Goal: Information Seeking & Learning: Learn about a topic

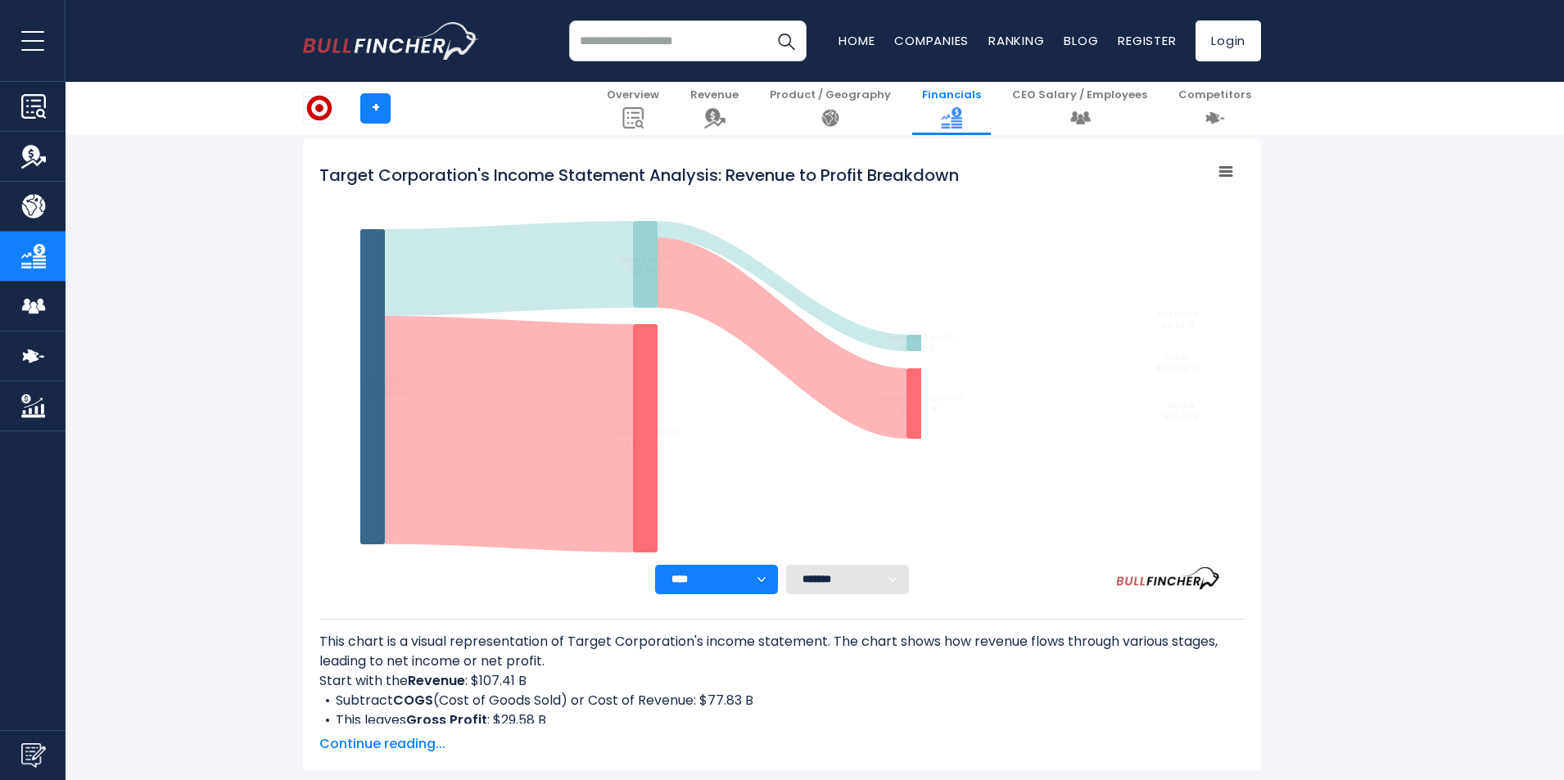
scroll to position [164, 0]
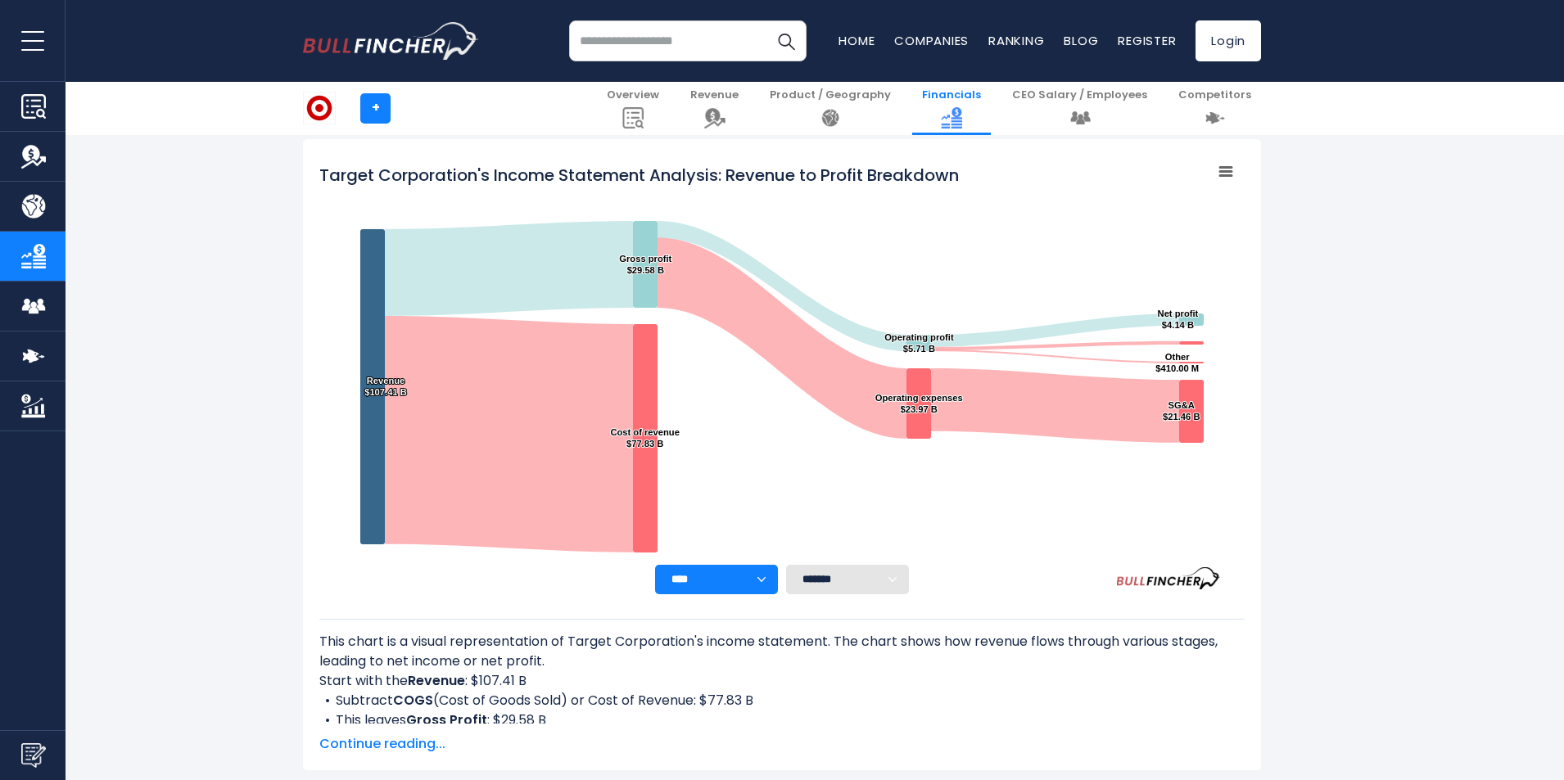
scroll to position [164, 0]
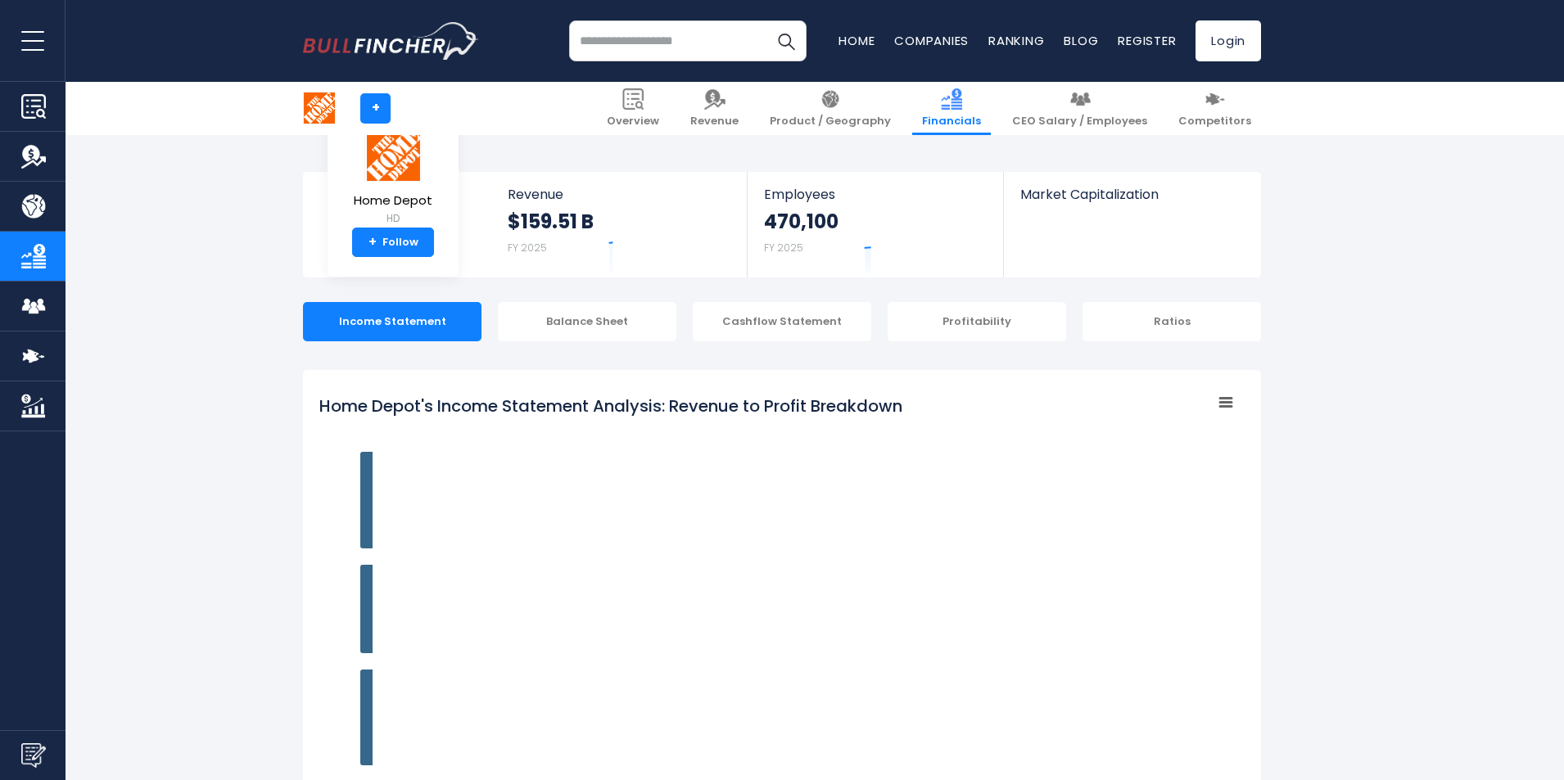
scroll to position [231, 0]
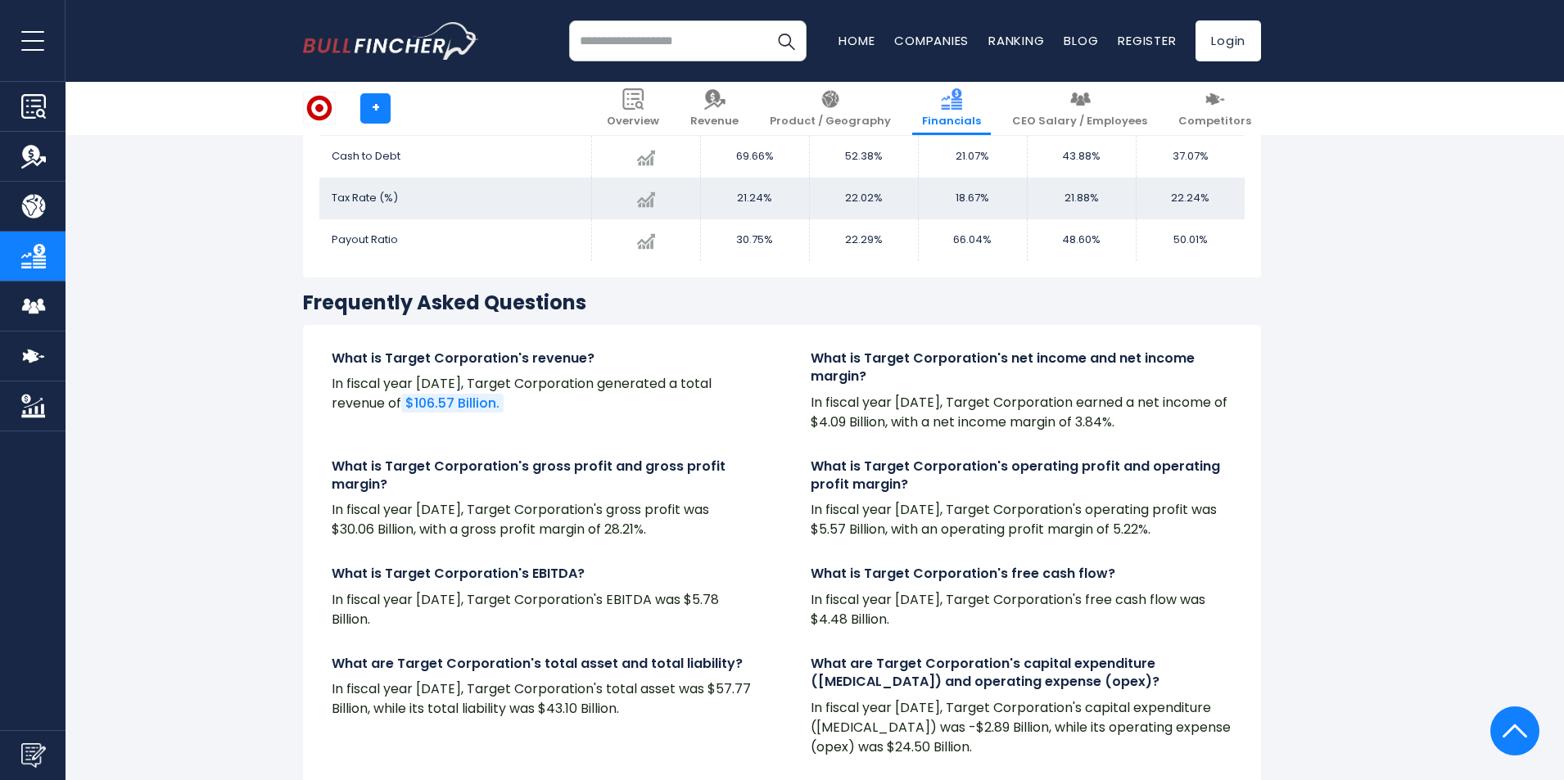
scroll to position [3342, 0]
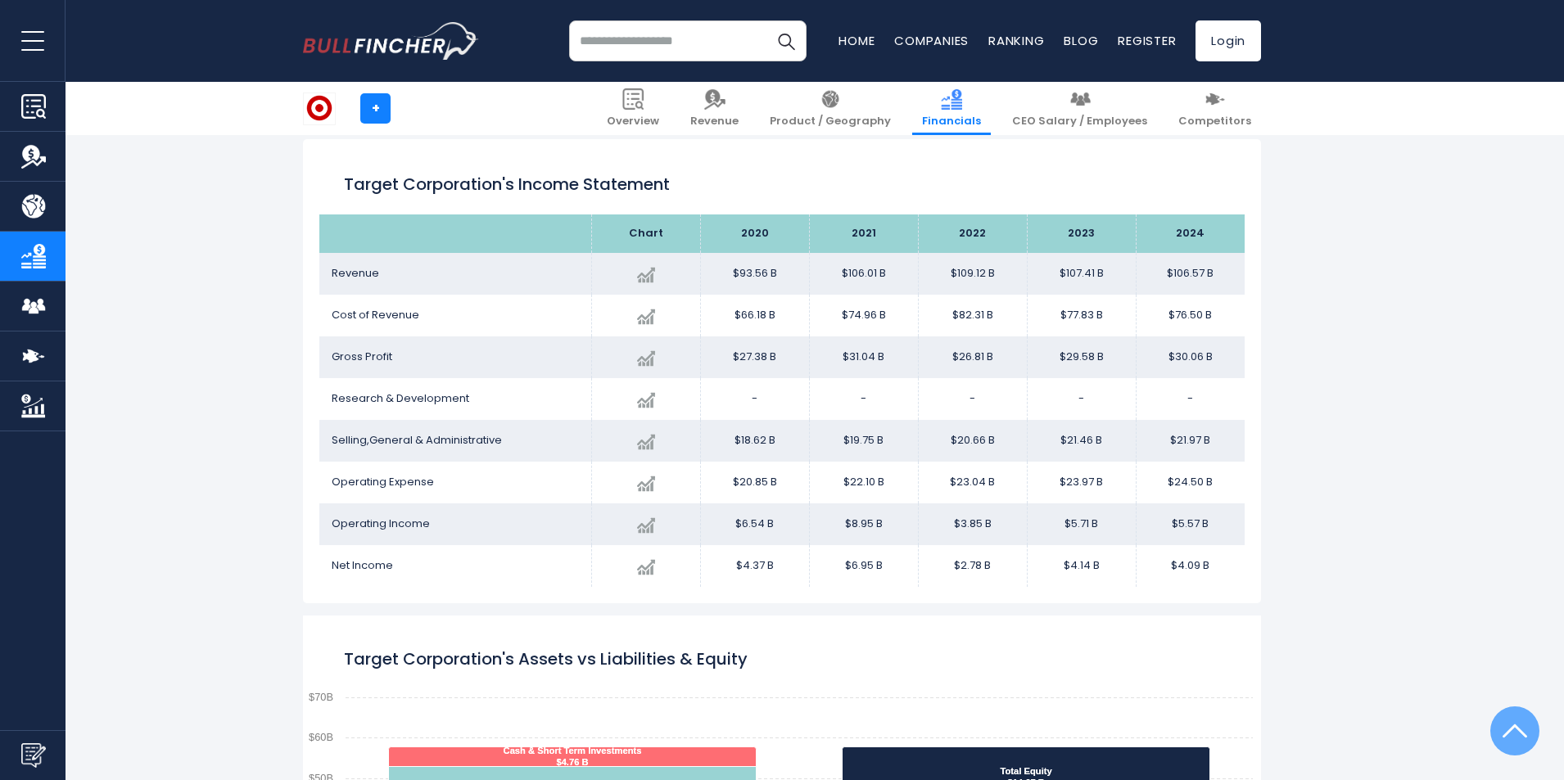
scroll to position [887, 0]
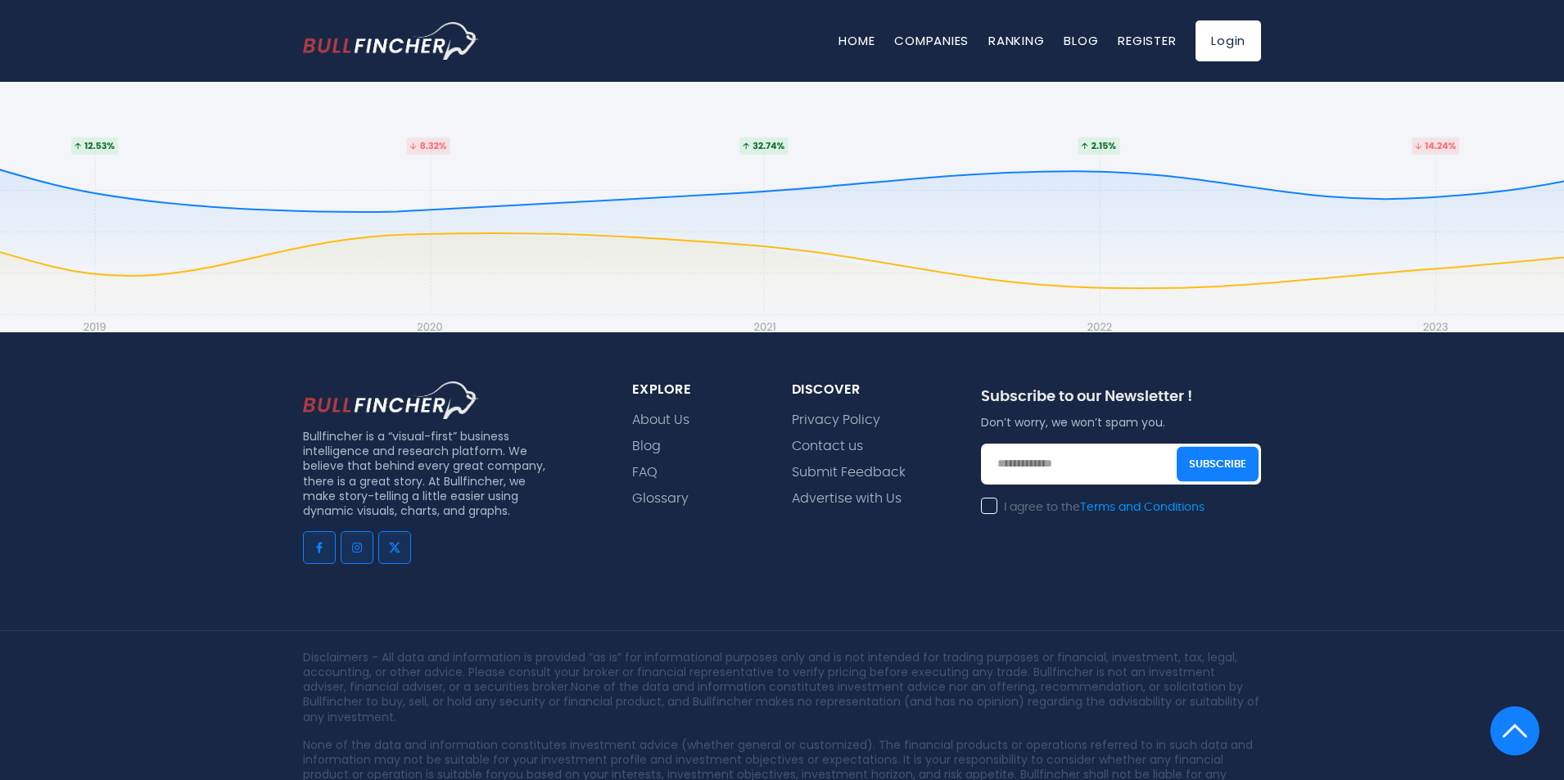
scroll to position [3646, 0]
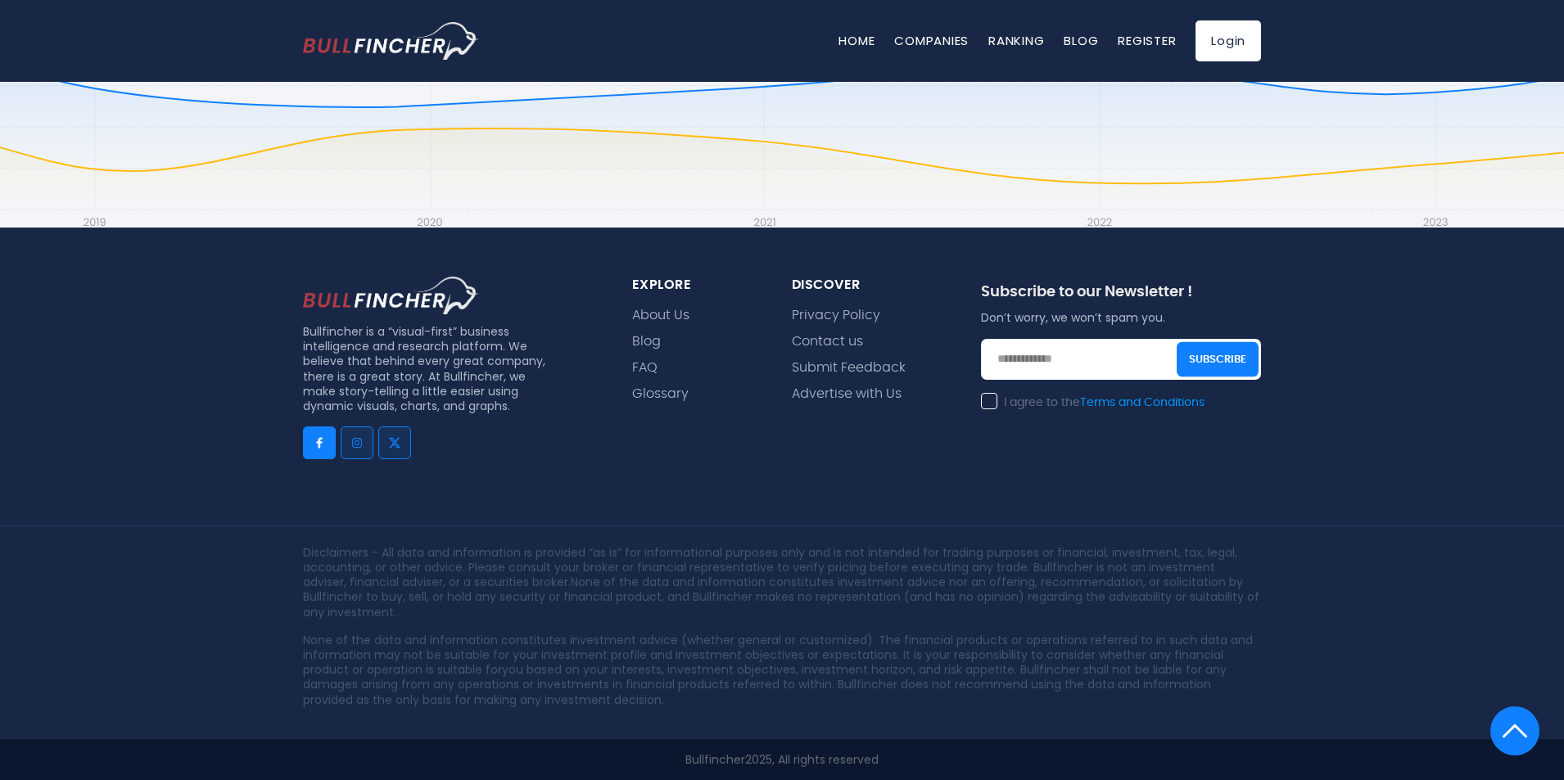
click at [326, 448] on link "Go to facebook" at bounding box center [319, 442] width 33 height 33
click at [363, 446] on link "Go to instagram" at bounding box center [357, 442] width 33 height 33
drag, startPoint x: 390, startPoint y: 450, endPoint x: 418, endPoint y: 383, distance: 73.0
click at [390, 450] on link "Go to twitter" at bounding box center [394, 442] width 33 height 33
click at [416, 295] on img at bounding box center [391, 296] width 176 height 38
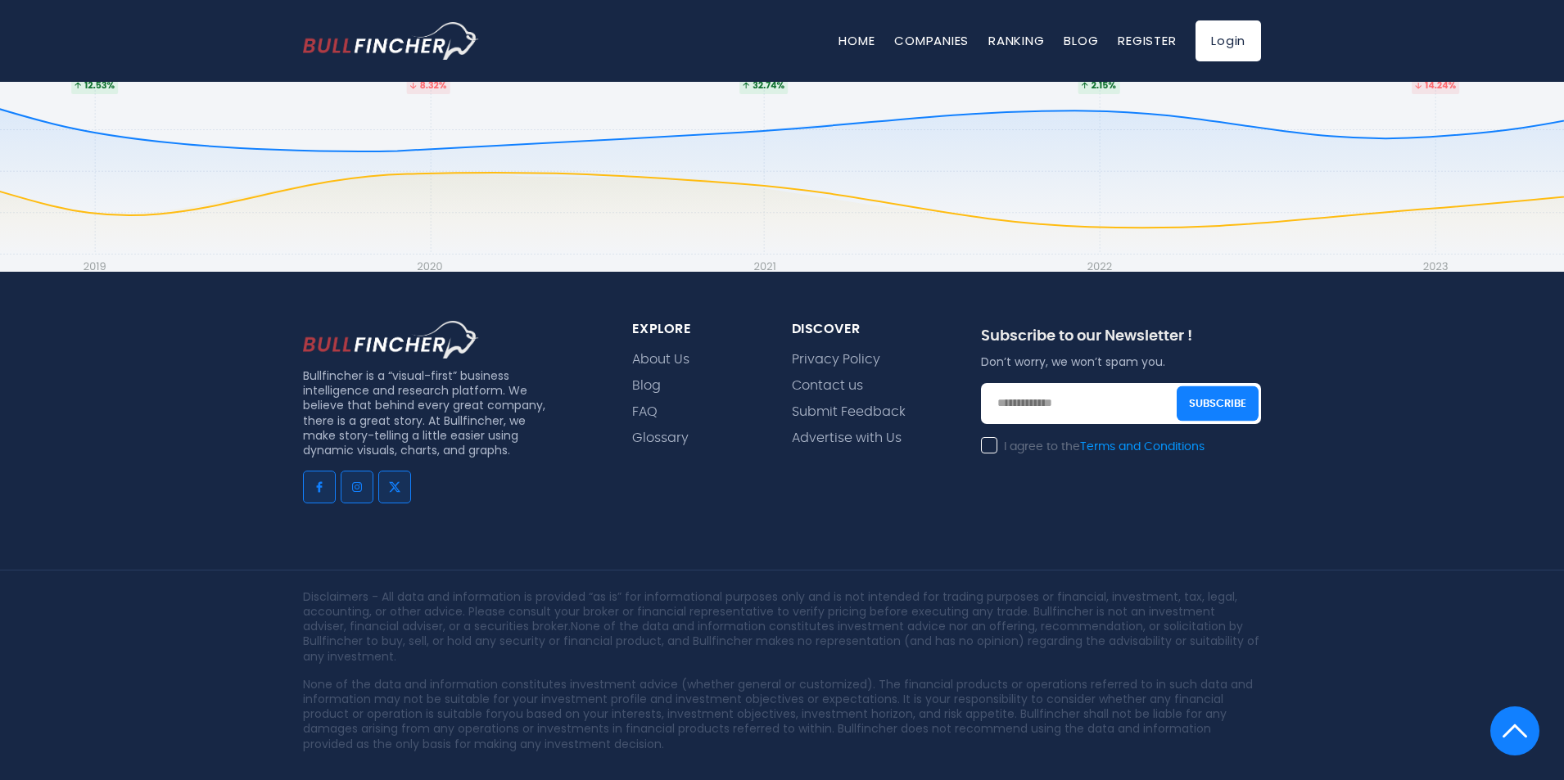
scroll to position [3564, 0]
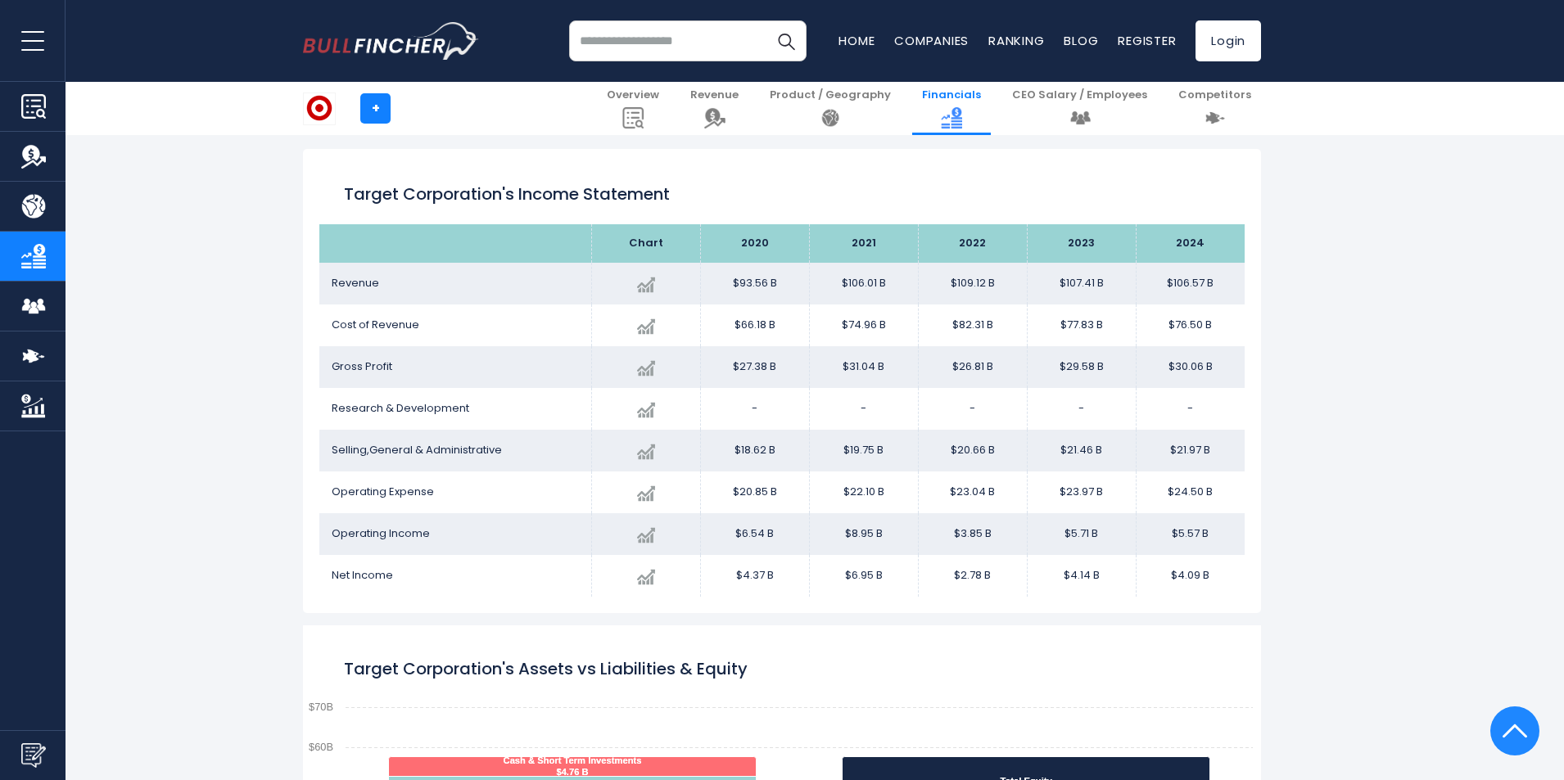
scroll to position [887, 0]
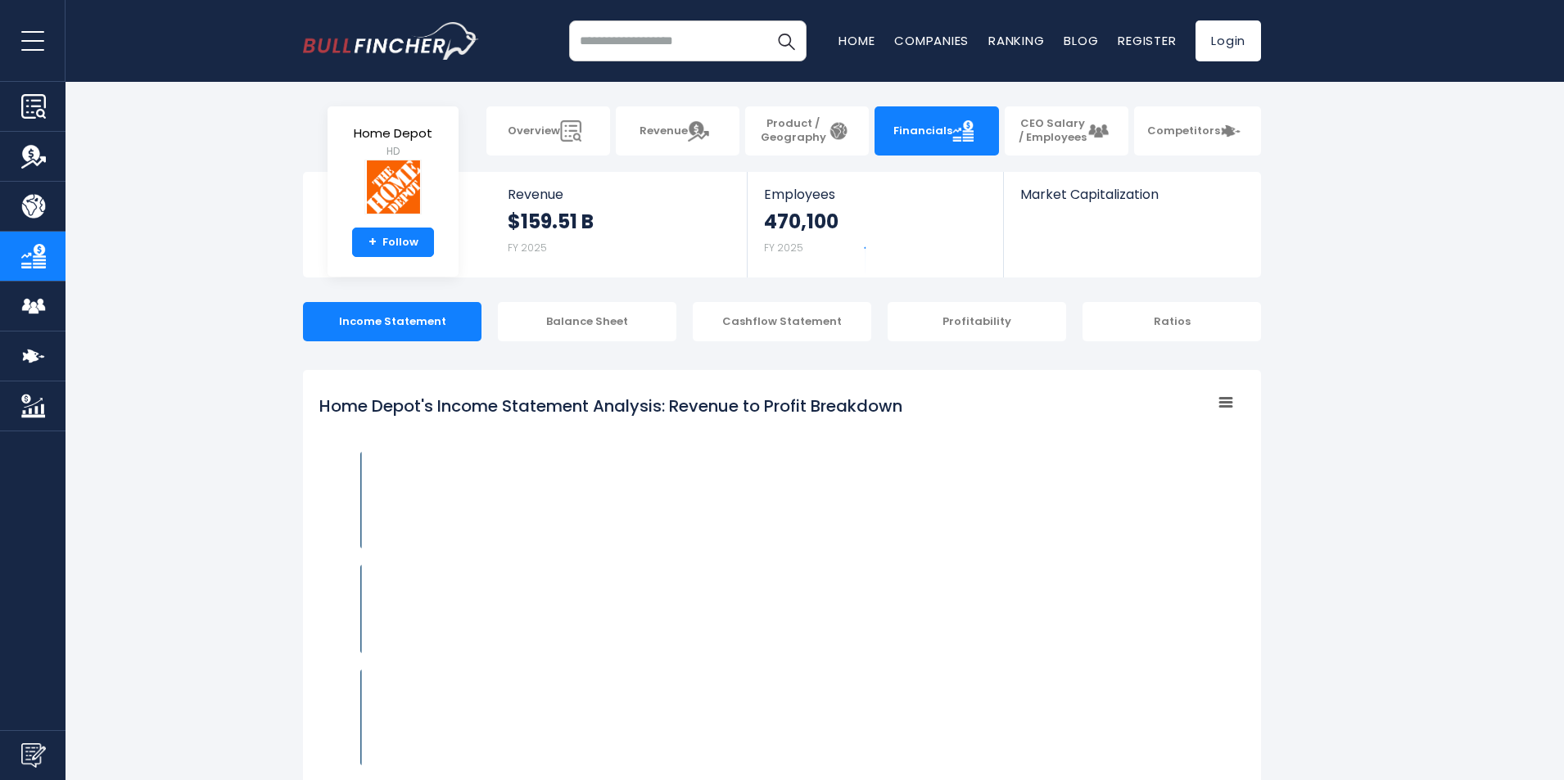
scroll to position [231, 0]
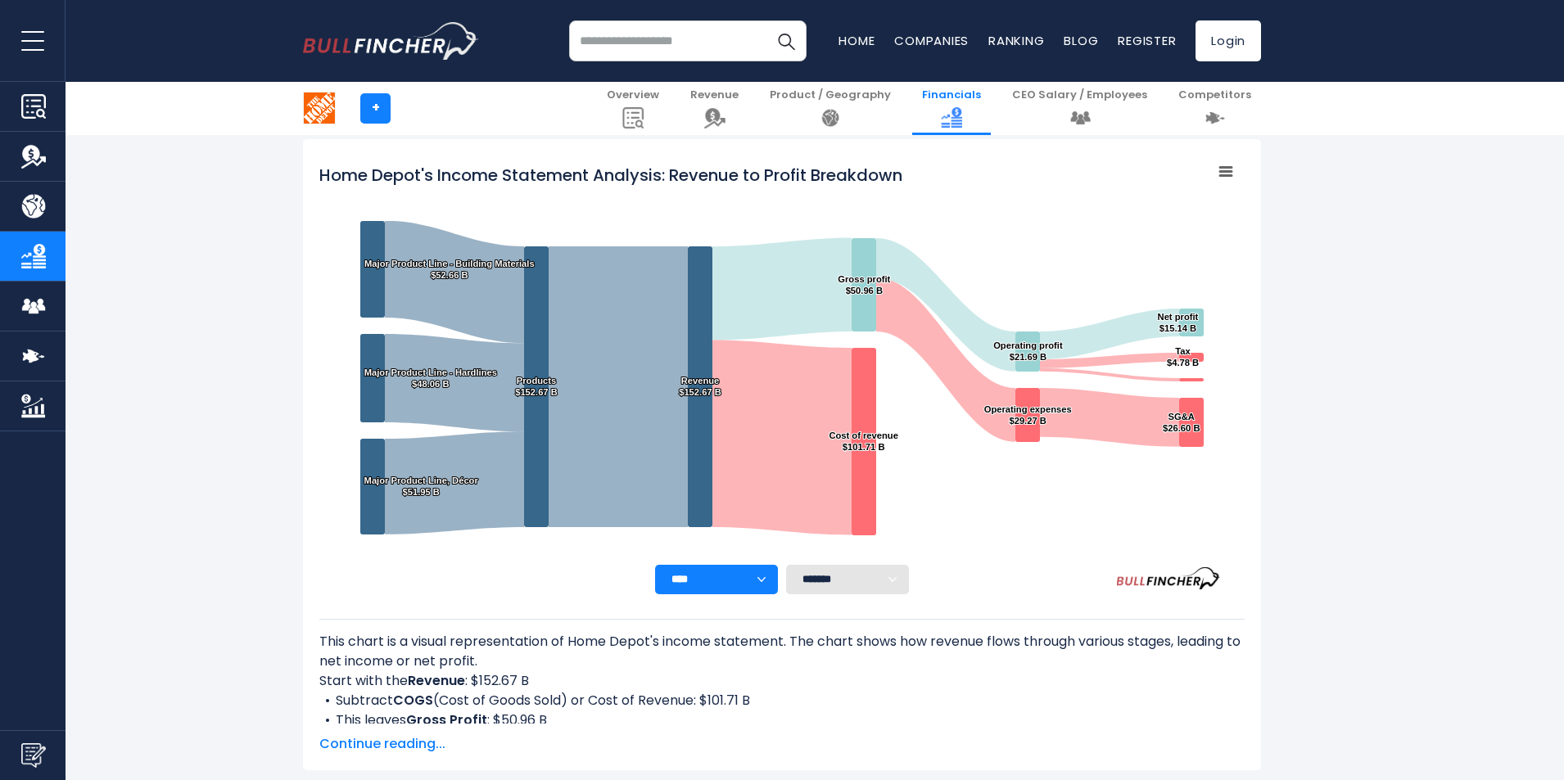
click at [563, 112] on div "+ Overview Revenue Product / Geography Financials" at bounding box center [782, 108] width 982 height 53
click at [666, 183] on tspan "Home Depot's Income Statement Analysis: Revenue to Profit Breakdown" at bounding box center [610, 175] width 583 height 23
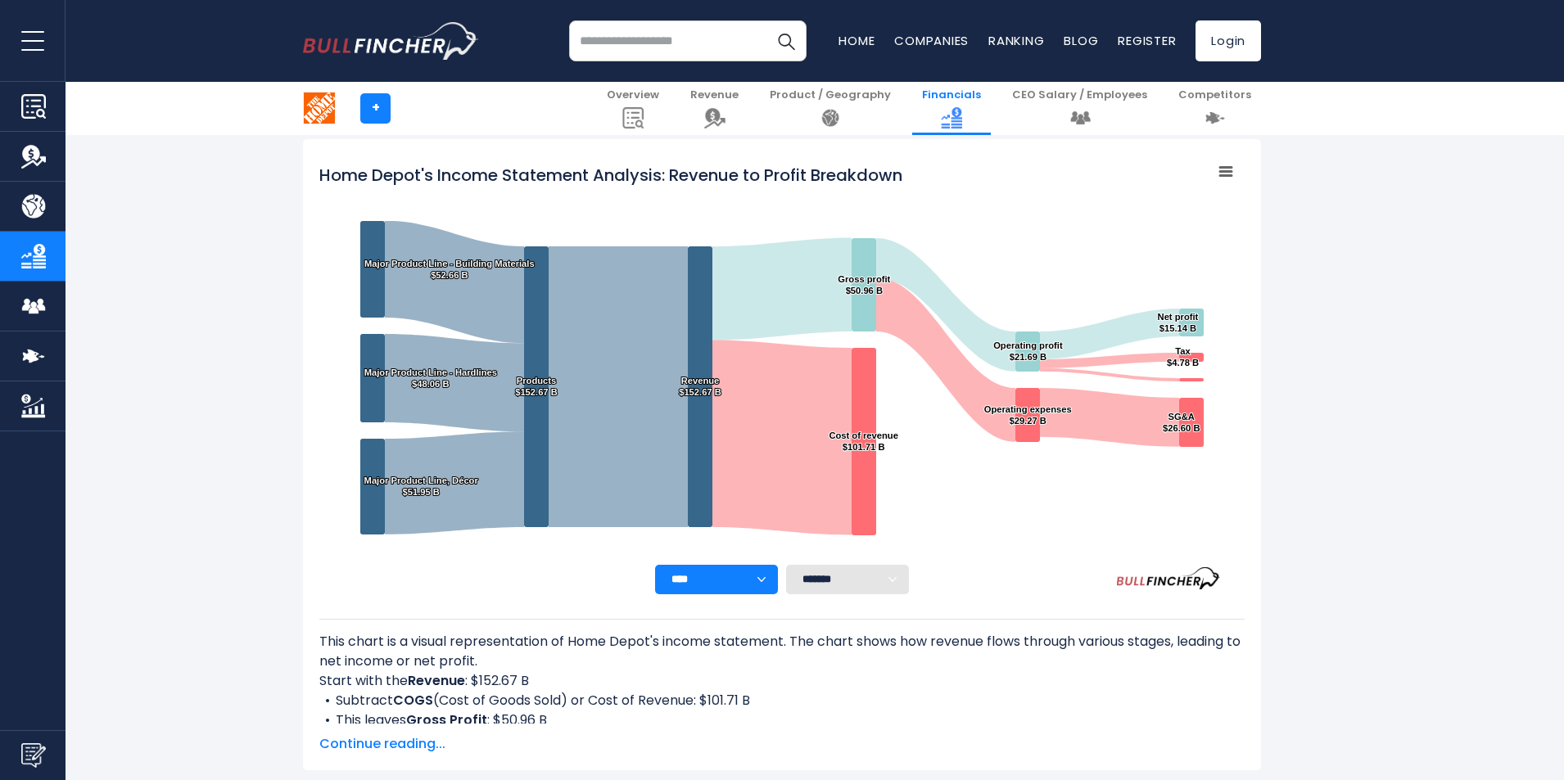
click at [666, 178] on tspan "Home Depot's Income Statement Analysis: Revenue to Profit Breakdown" at bounding box center [610, 175] width 583 height 23
click at [693, 174] on tspan "Home Depot's Income Statement Analysis: Revenue to Profit Breakdown" at bounding box center [610, 175] width 583 height 23
click at [694, 174] on tspan "Home Depot's Income Statement Analysis: Revenue to Profit Breakdown" at bounding box center [610, 175] width 583 height 23
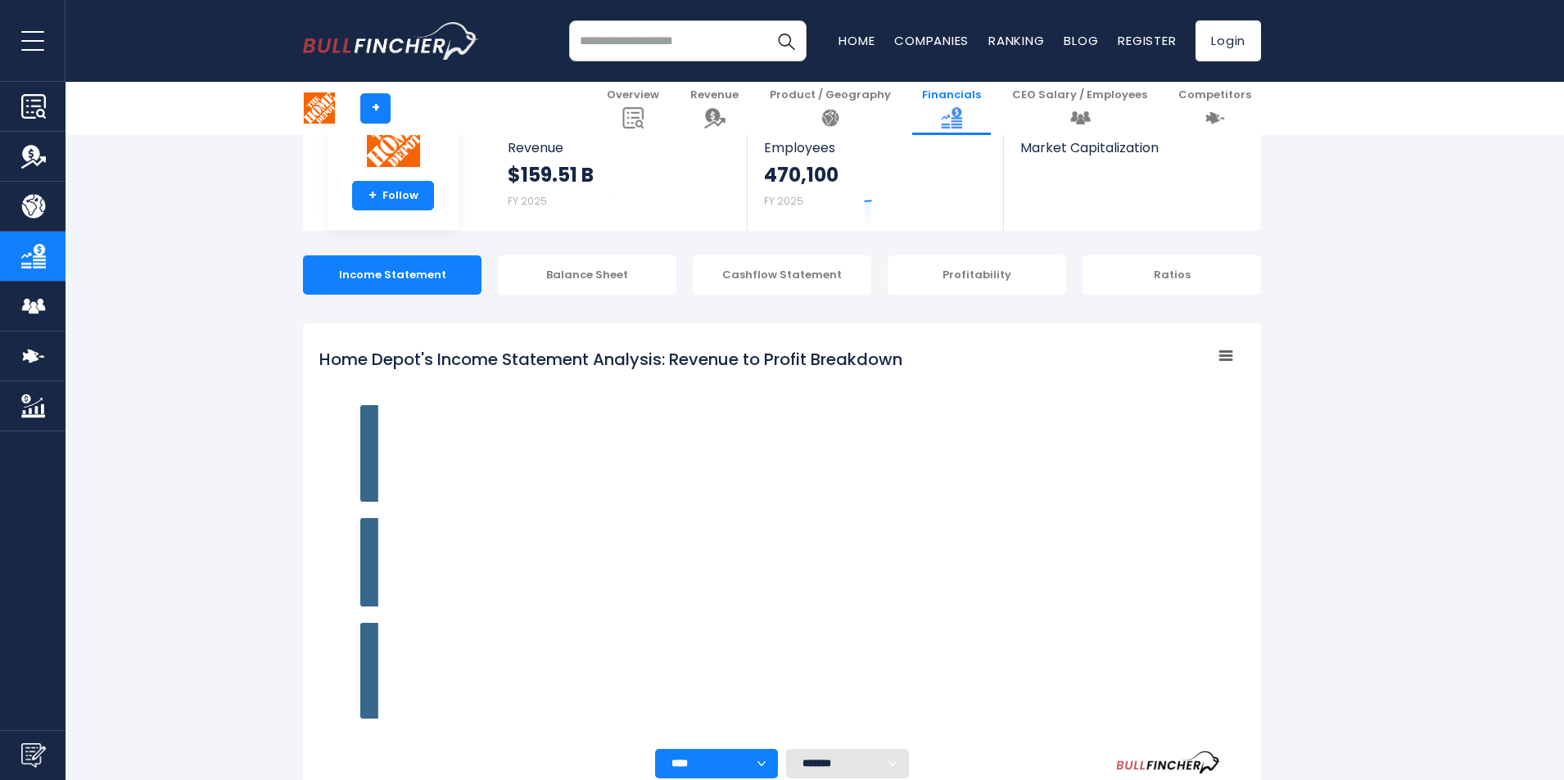
scroll to position [231, 0]
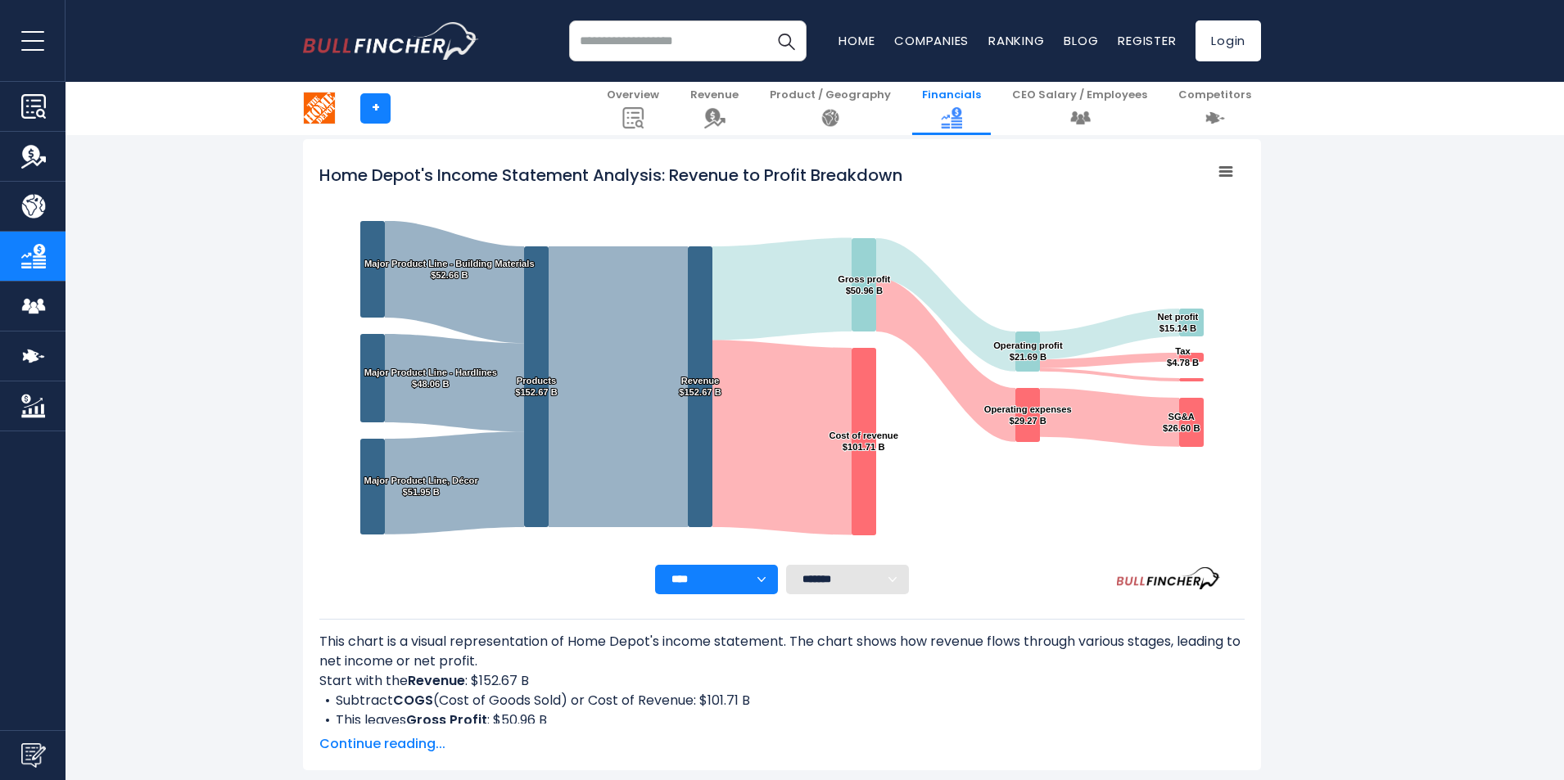
drag, startPoint x: 1436, startPoint y: 205, endPoint x: 1331, endPoint y: 161, distance: 113.7
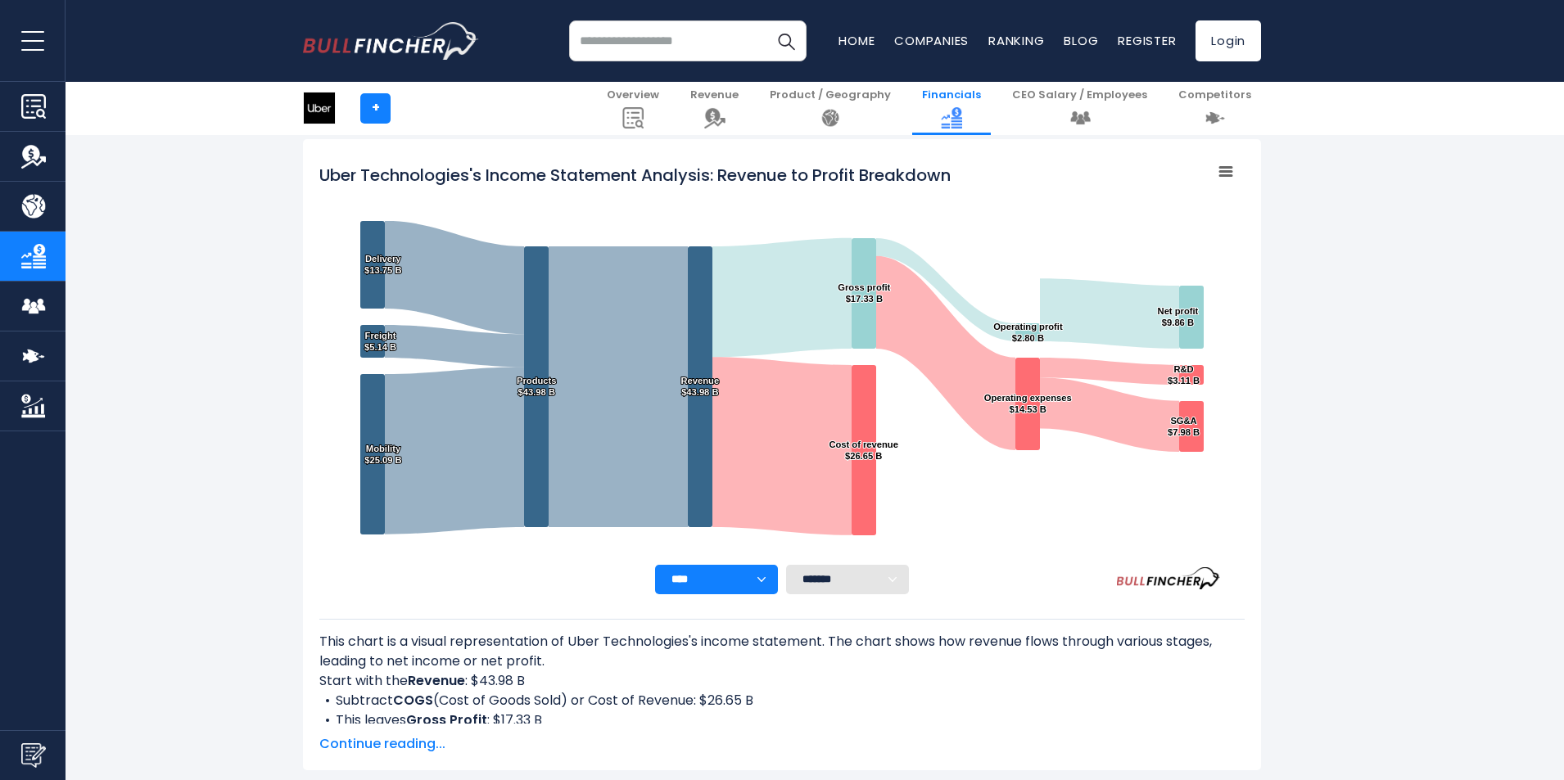
scroll to position [164, 0]
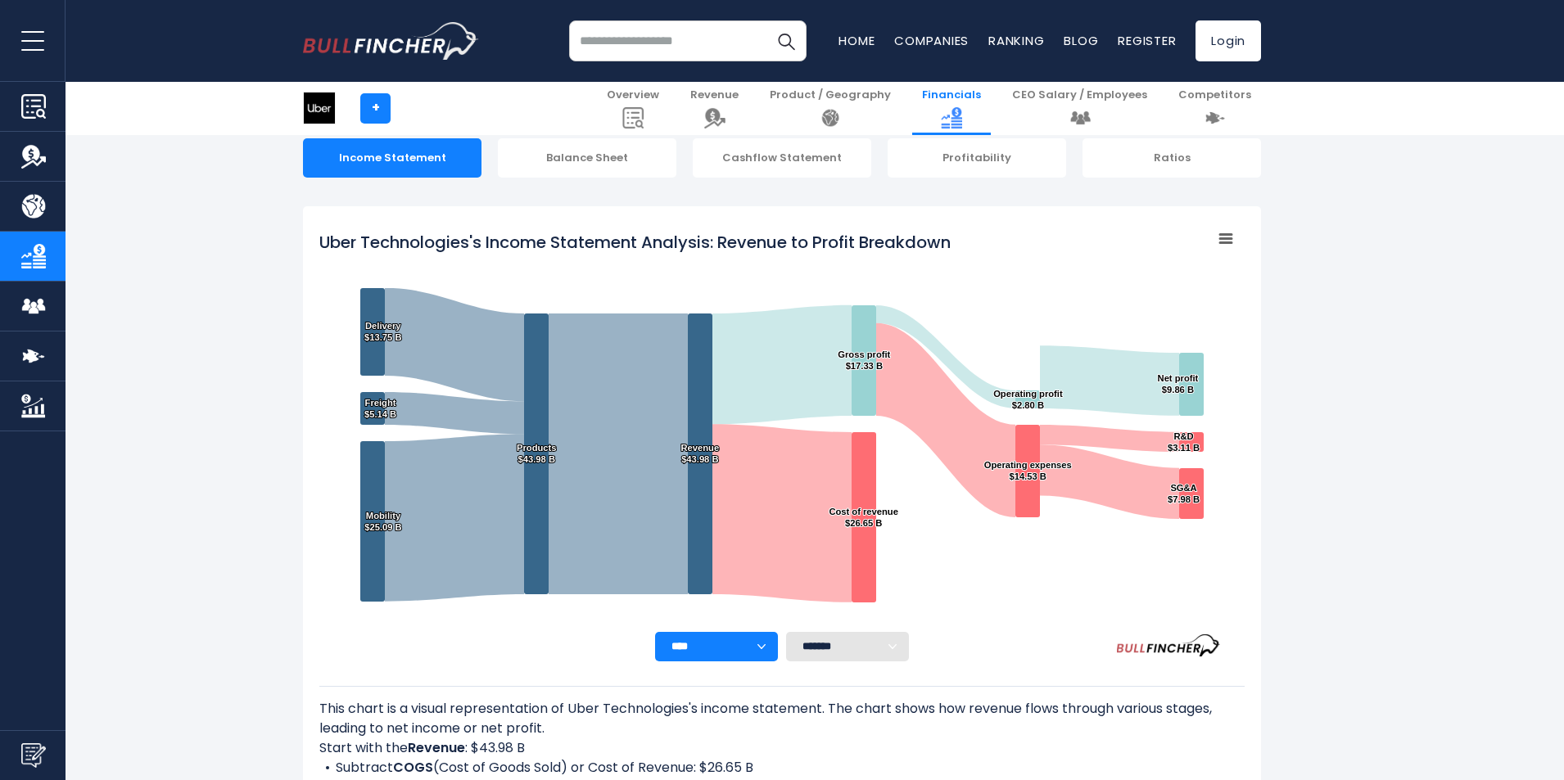
click at [483, 209] on div "Uber Technologies's Income Statement Analysis: Revenue to Profit Breakdown Crea…" at bounding box center [782, 521] width 958 height 631
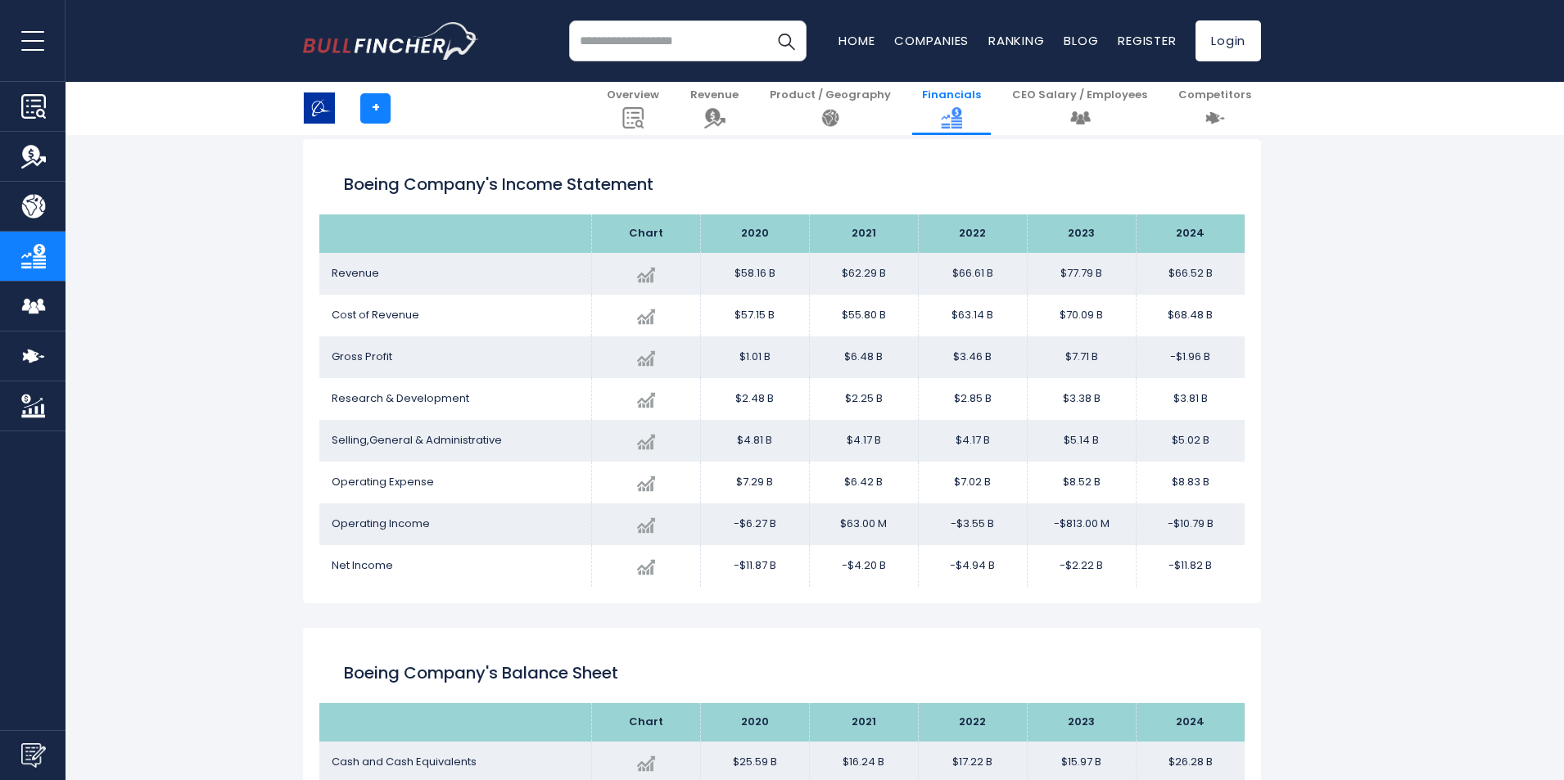
scroll to position [164, 0]
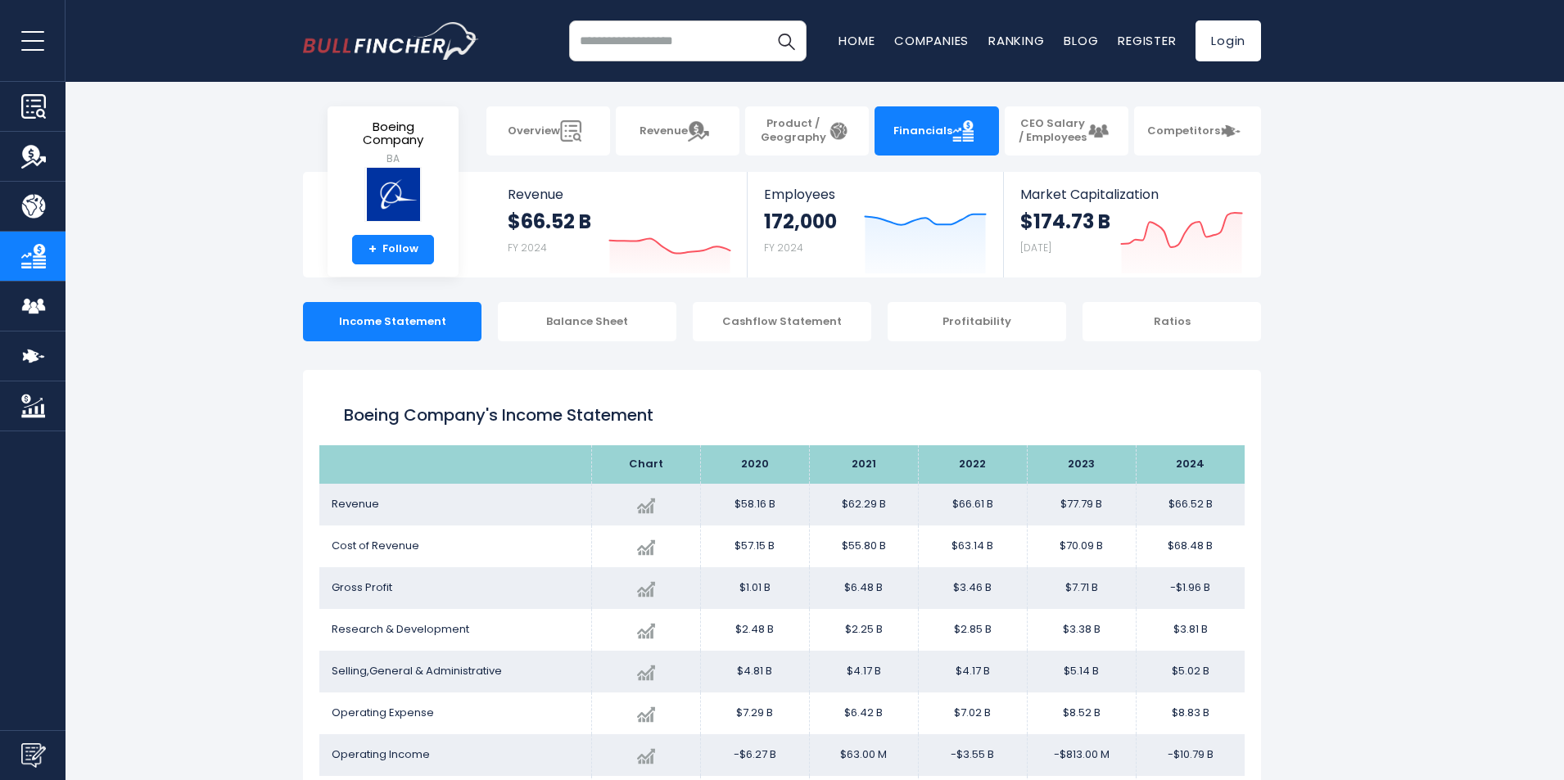
click at [556, 372] on div "Boeing Company's Income Statement Chart" at bounding box center [782, 602] width 958 height 464
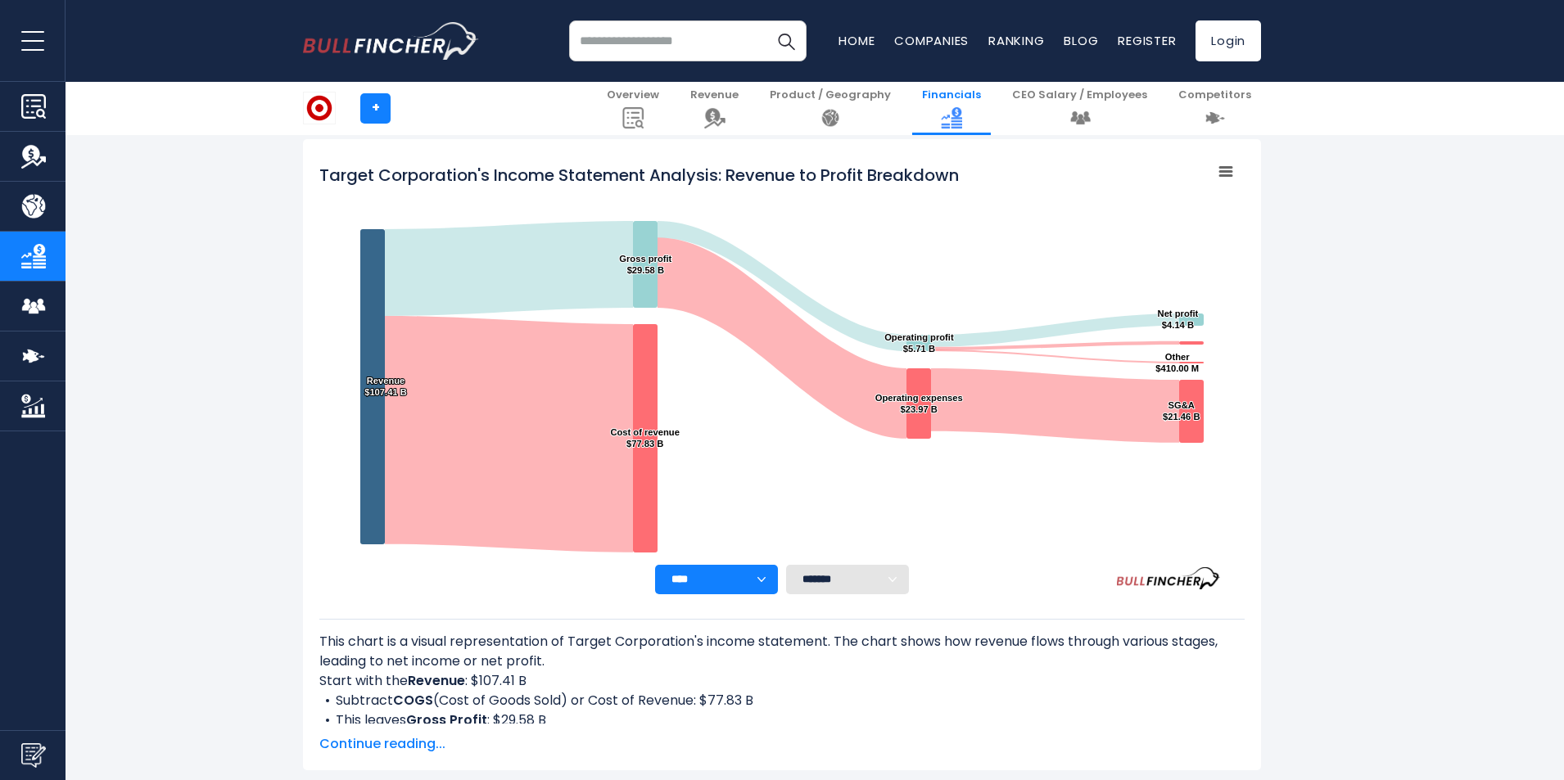
scroll to position [164, 0]
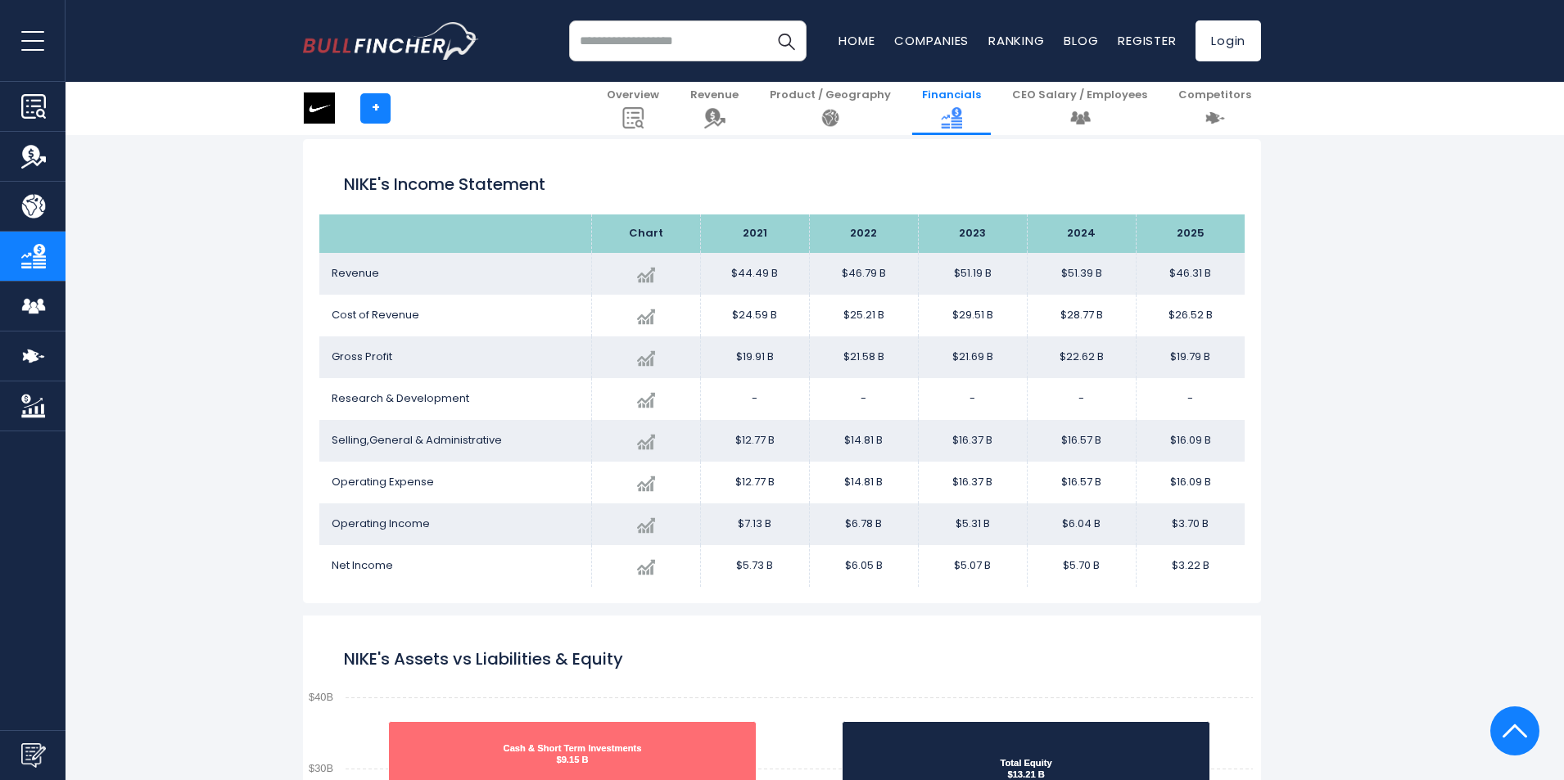
click at [555, 196] on h1 "NIKE's Income Statement" at bounding box center [782, 184] width 876 height 25
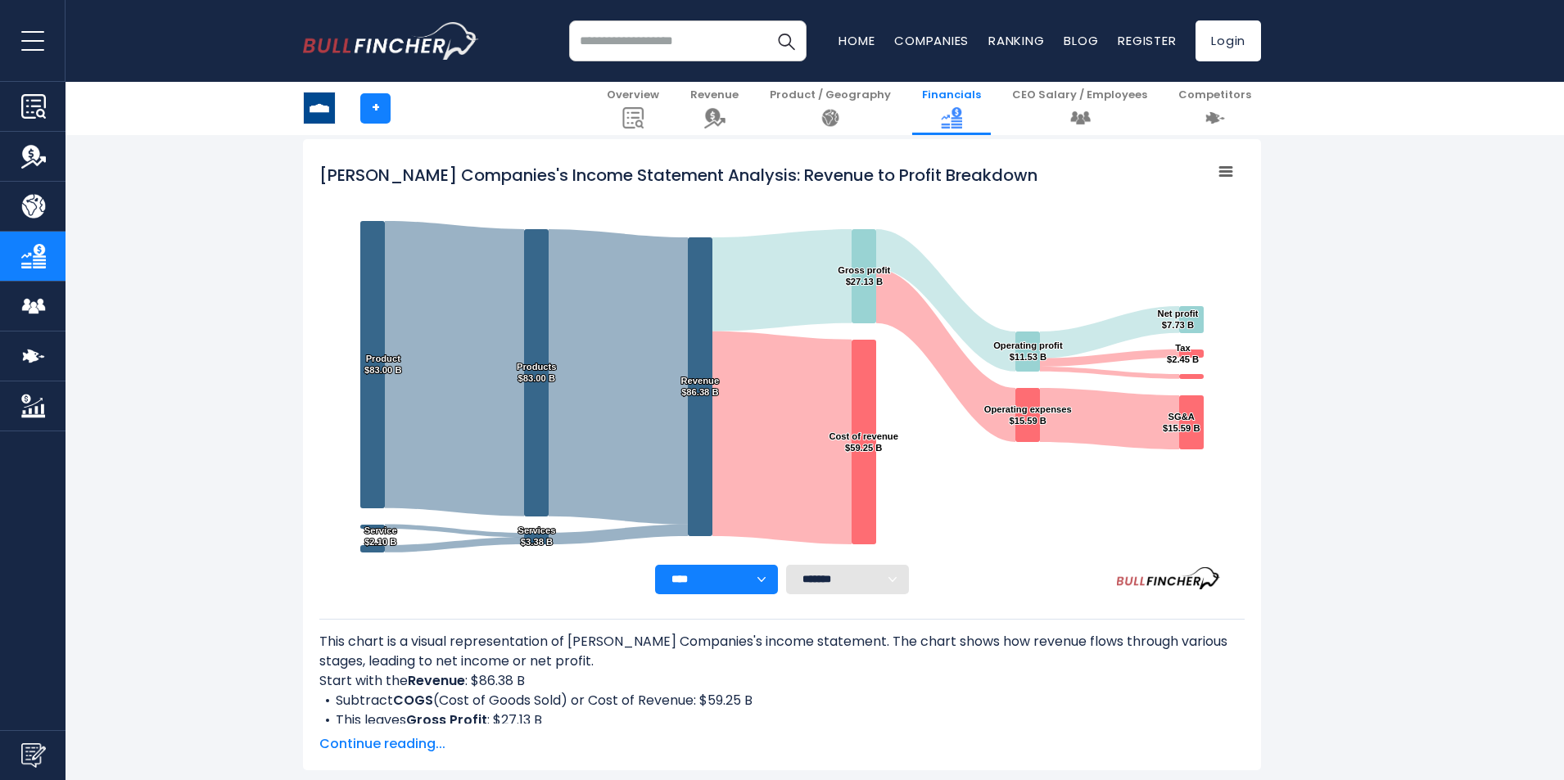
scroll to position [164, 0]
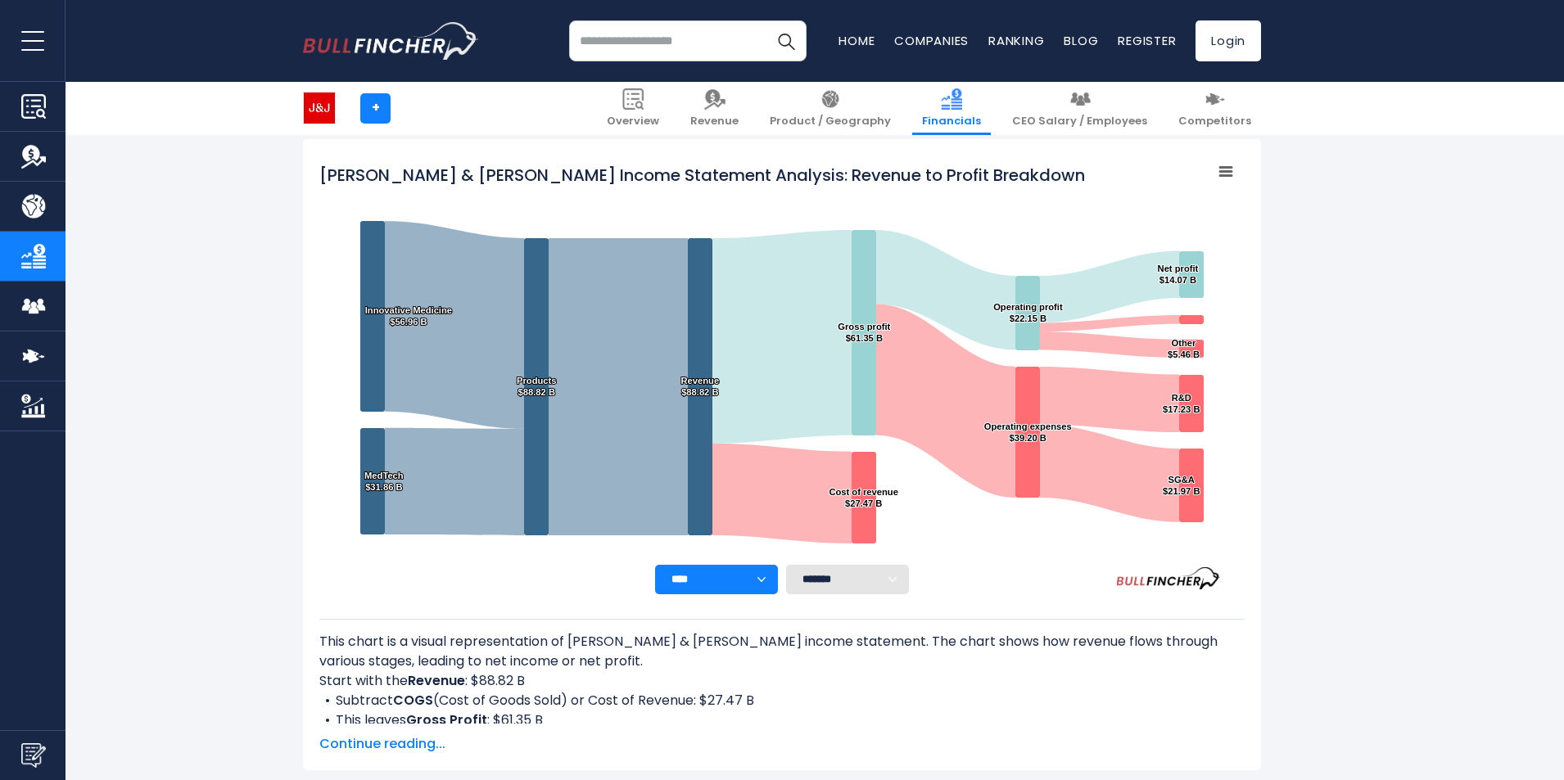
scroll to position [164, 0]
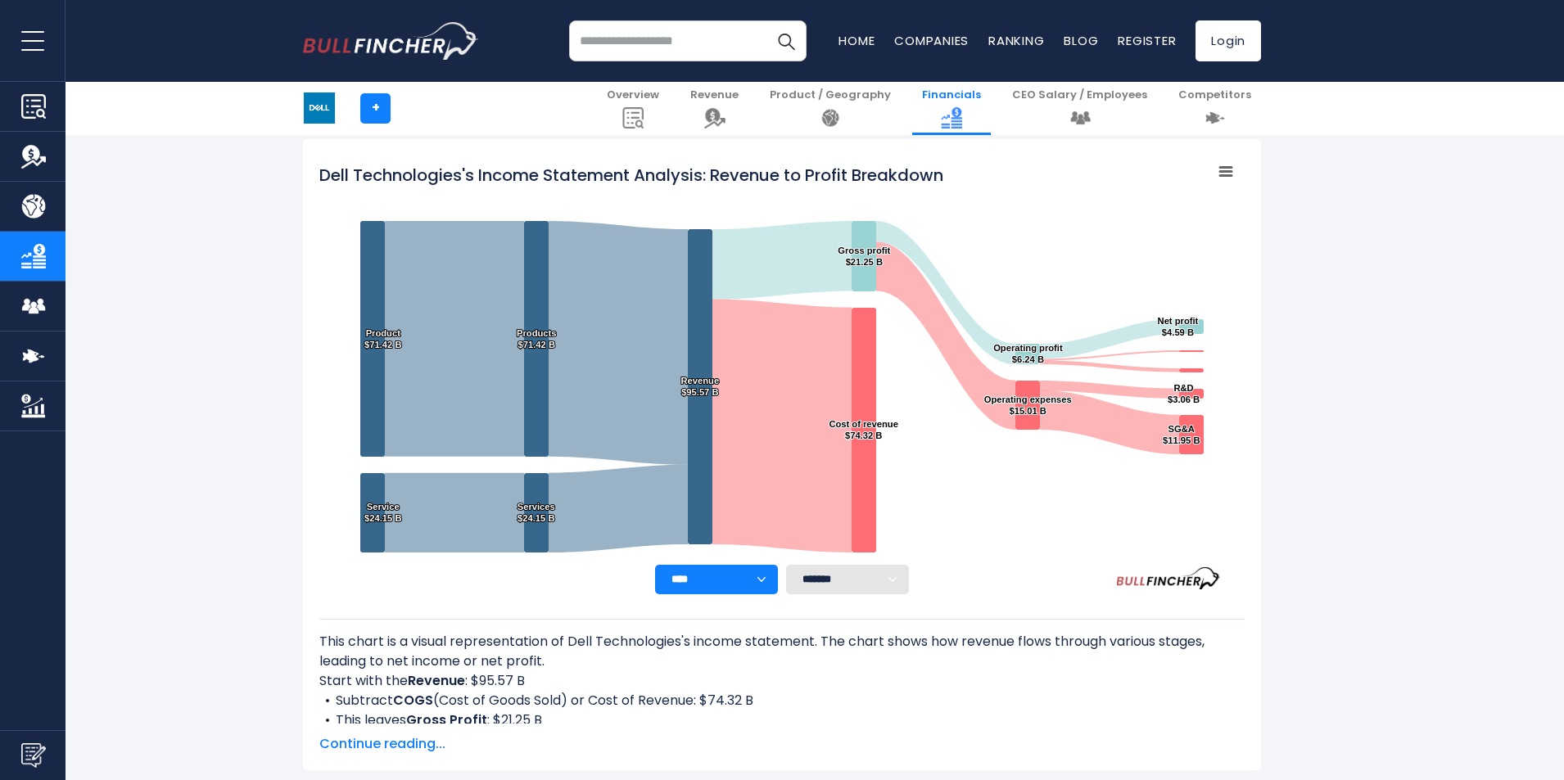
scroll to position [164, 0]
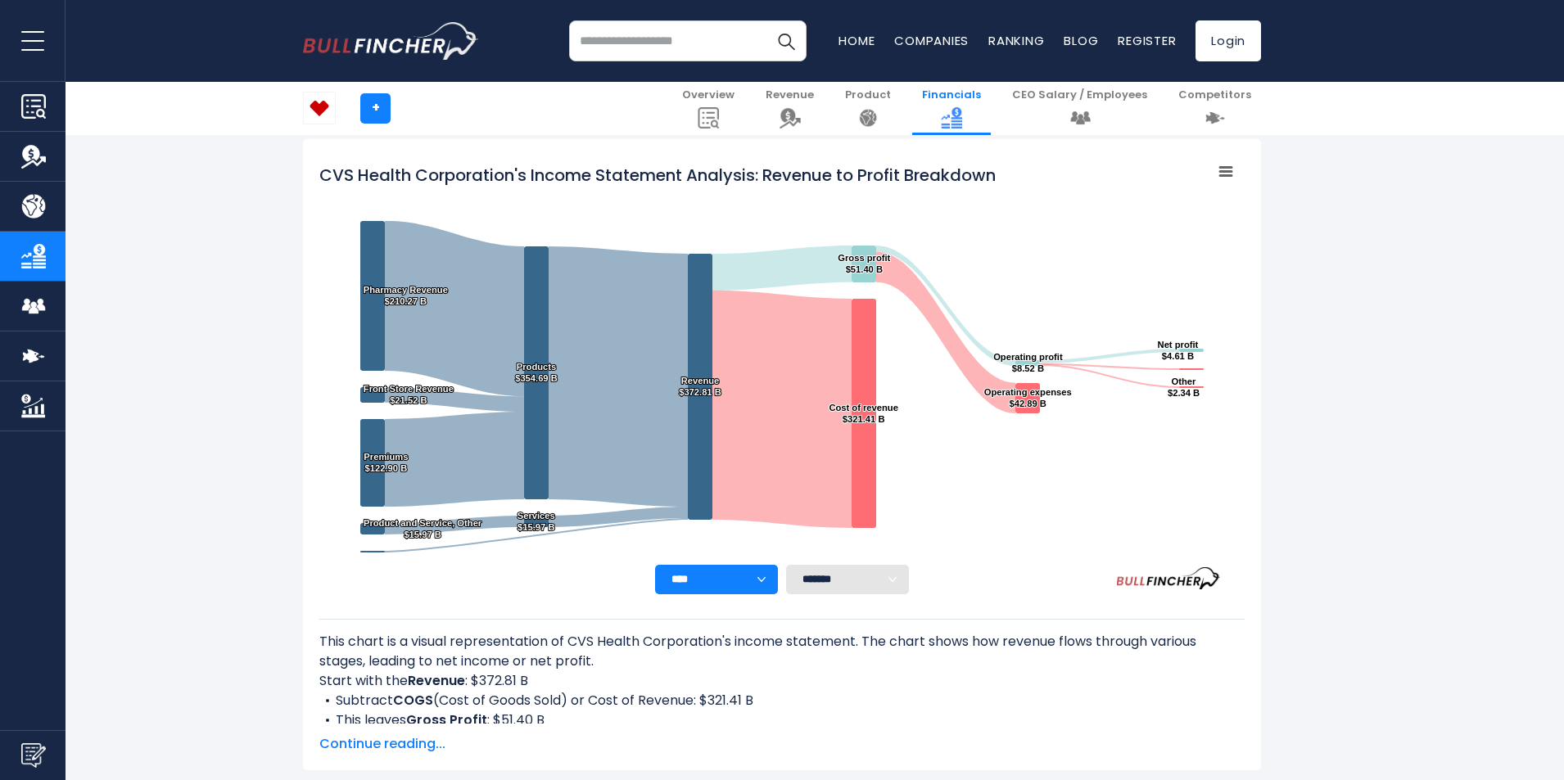
scroll to position [164, 0]
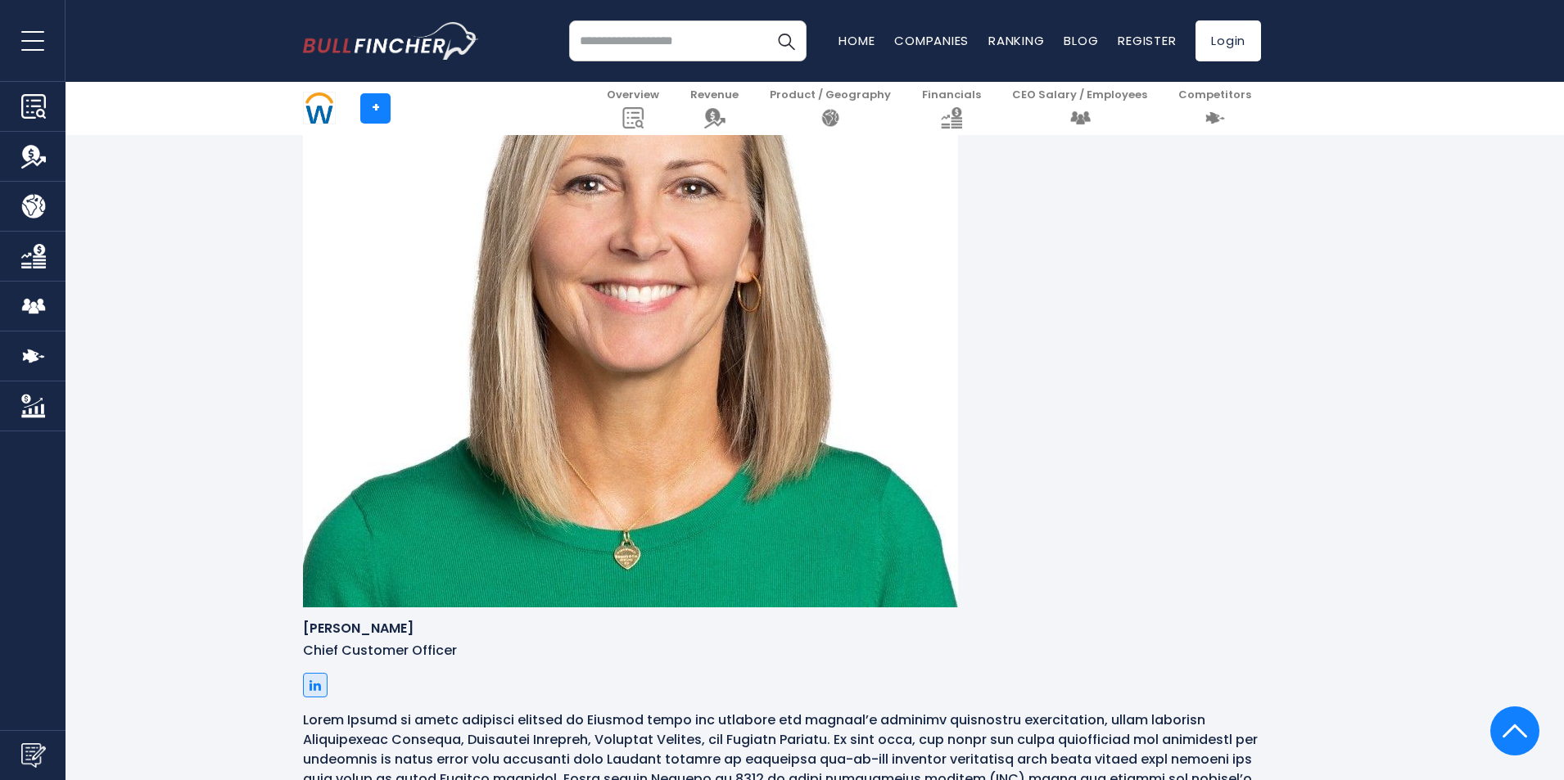
scroll to position [6631, 0]
